Goal: Navigation & Orientation: Find specific page/section

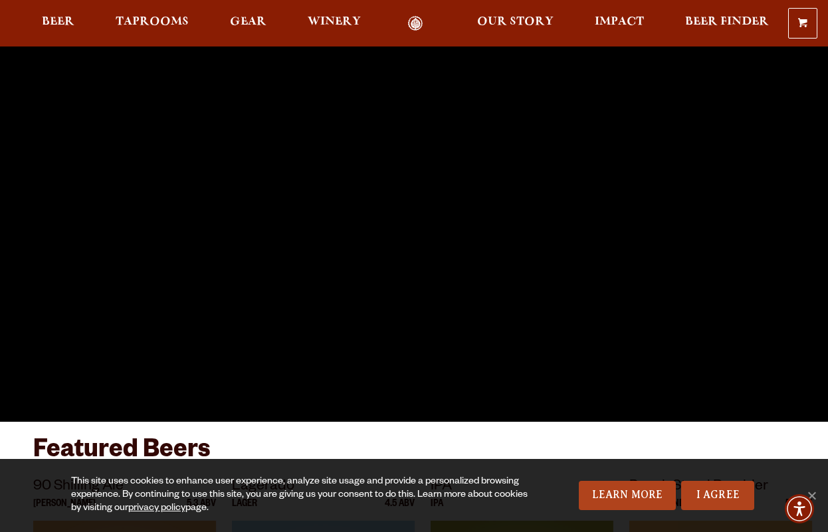
scroll to position [66, 0]
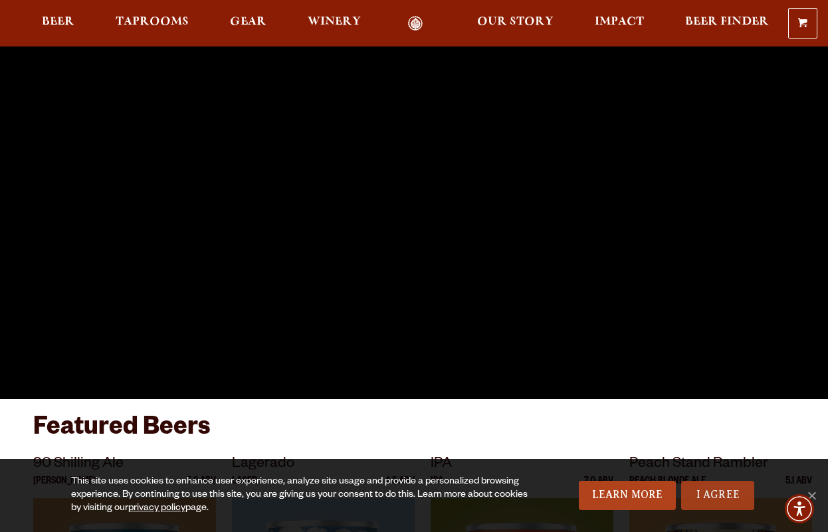
click at [708, 496] on link "I Agree" at bounding box center [717, 495] width 73 height 29
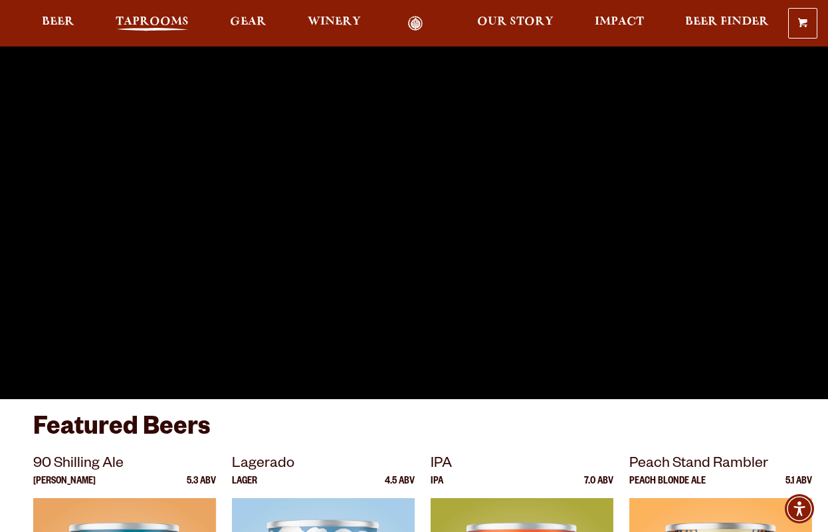
click at [126, 20] on span "Taprooms" at bounding box center [152, 22] width 73 height 11
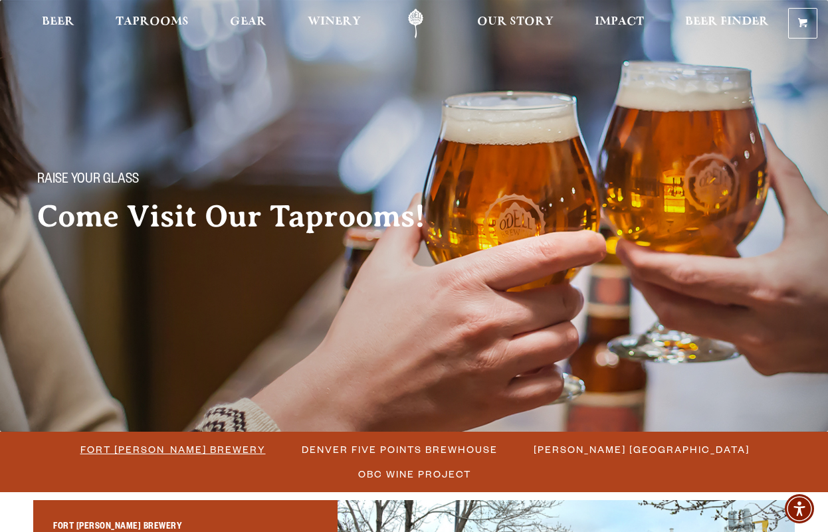
click at [110, 459] on span "Fort [PERSON_NAME] Brewery" at bounding box center [172, 449] width 185 height 19
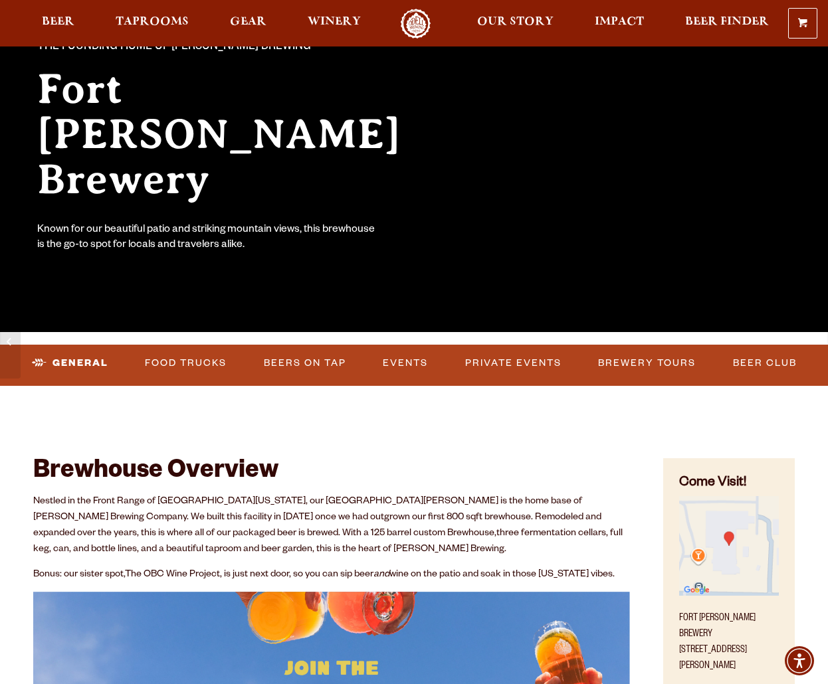
scroll to position [133, 0]
